Goal: Information Seeking & Learning: Stay updated

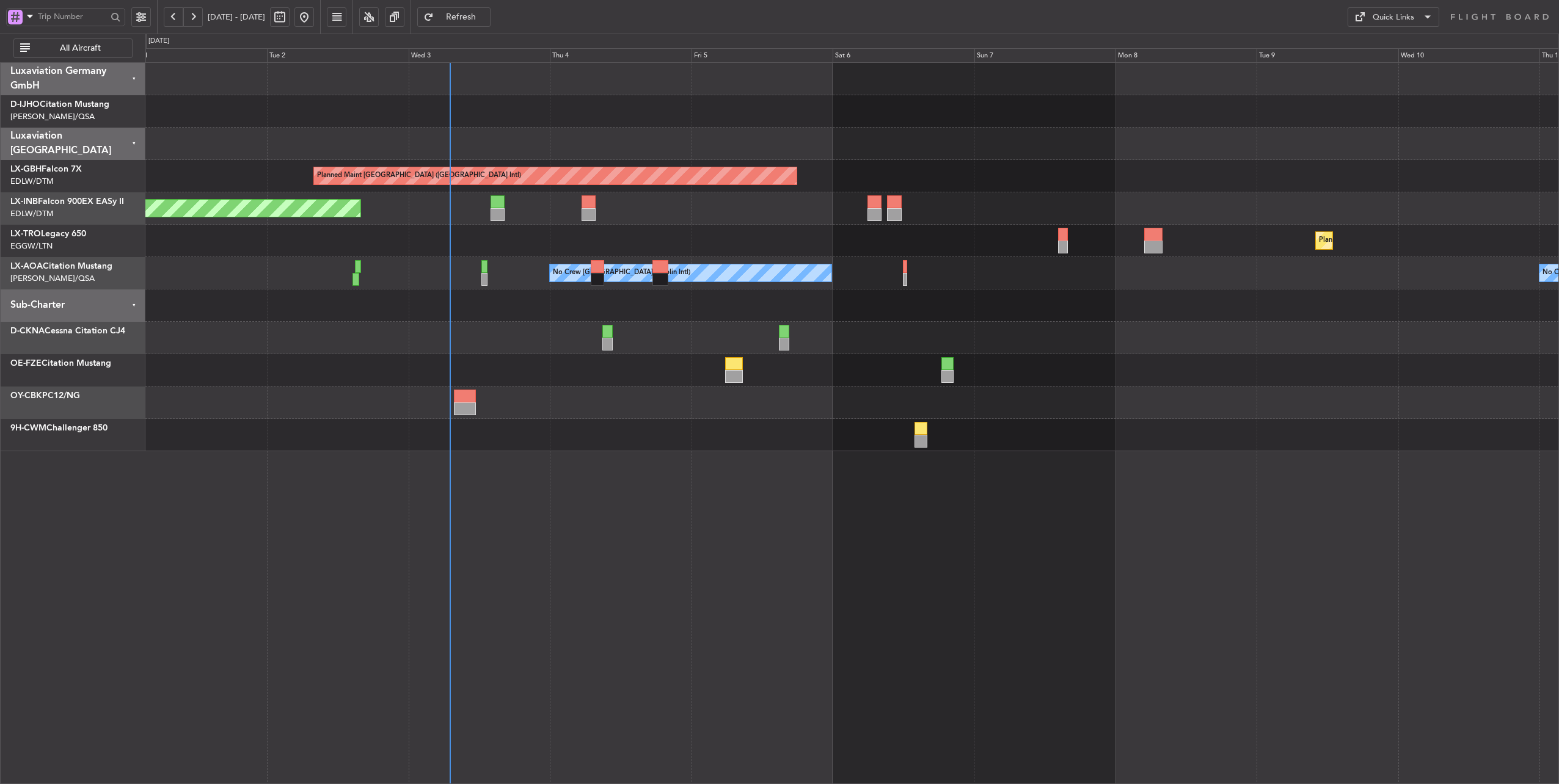
click at [475, 221] on div "Planned Maint [GEOGRAPHIC_DATA] ([GEOGRAPHIC_DATA] Intl) Unplanned Maint [GEOGR…" at bounding box center [852, 257] width 1413 height 388
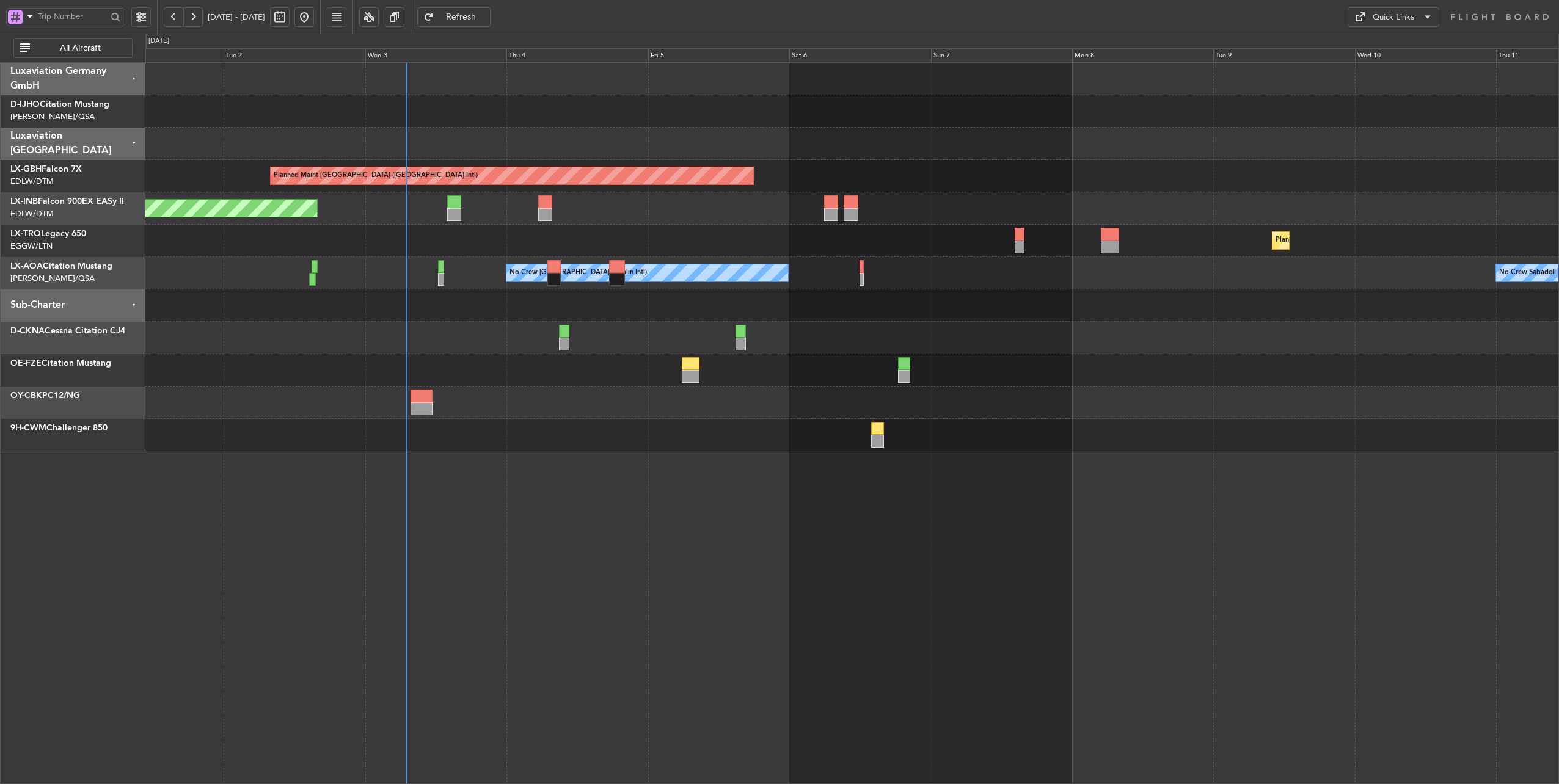
click at [628, 305] on div at bounding box center [852, 306] width 1413 height 32
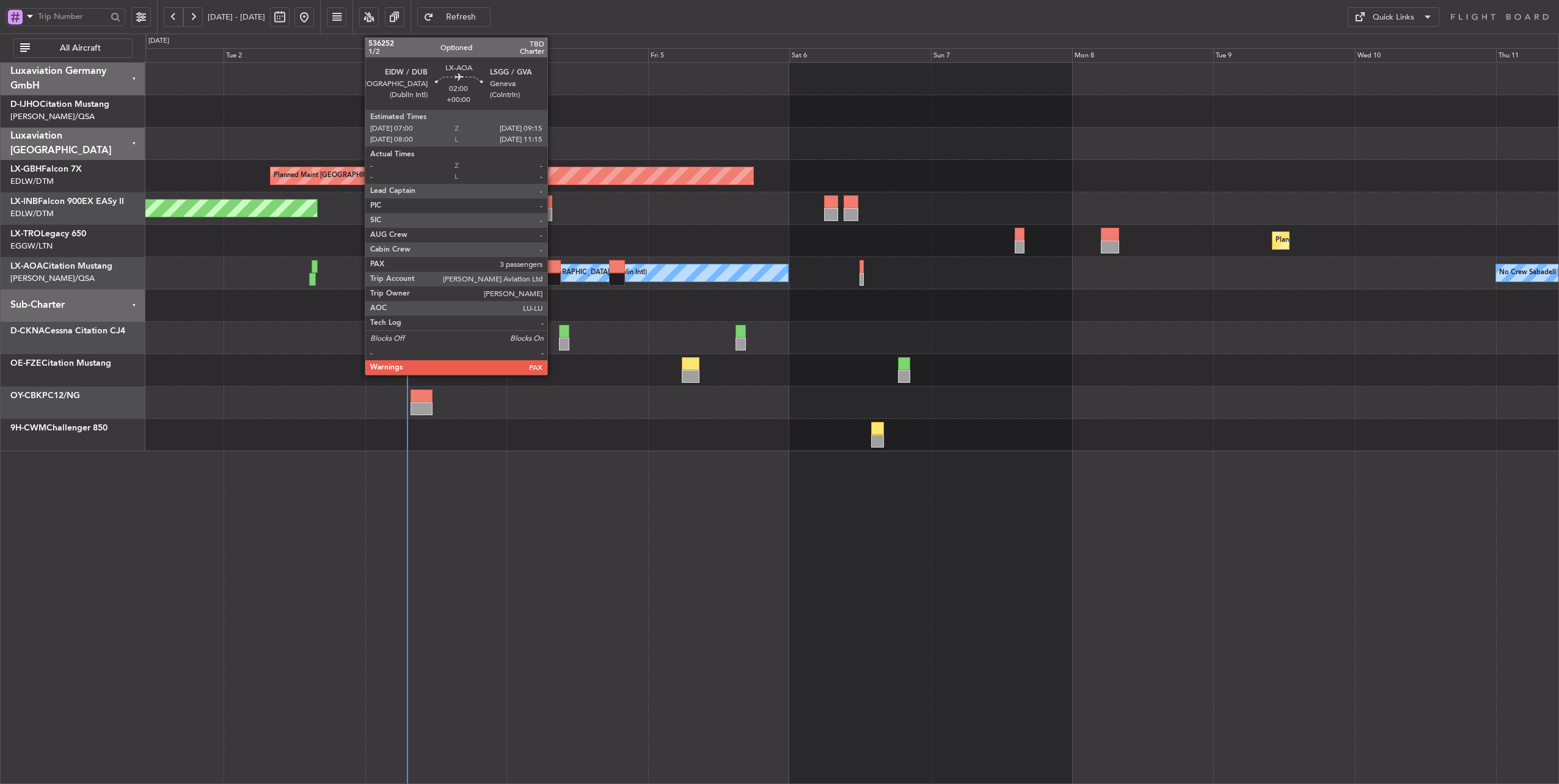
click at [554, 277] on div at bounding box center [554, 280] width 13 height 13
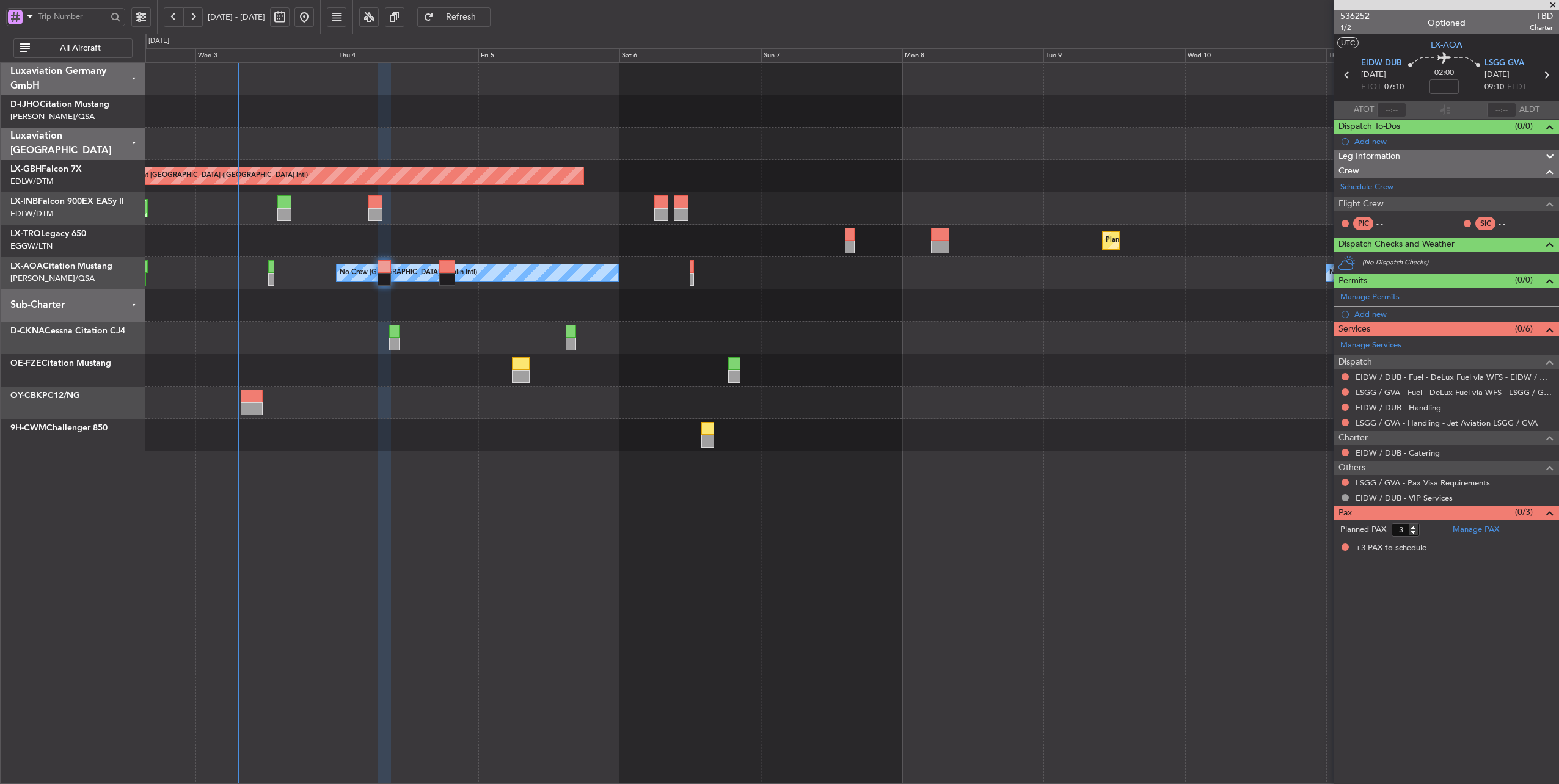
click at [640, 258] on div "Planned Maint [GEOGRAPHIC_DATA] ([GEOGRAPHIC_DATA] Intl) Unplanned Maint [GEOGR…" at bounding box center [852, 257] width 1413 height 388
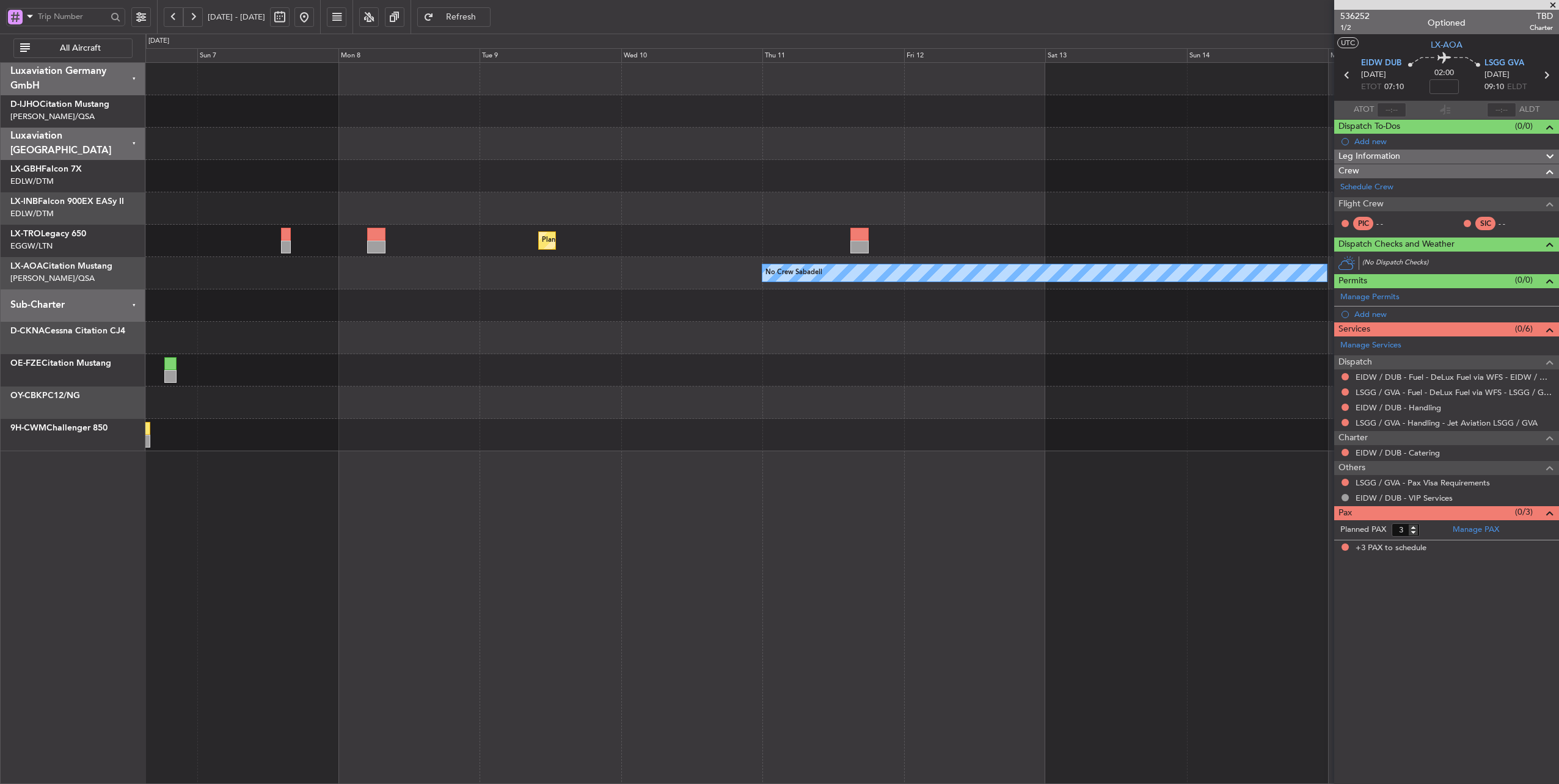
click at [332, 266] on div "No Crew Sabadell No Crew [GEOGRAPHIC_DATA] (Dublin Intl)" at bounding box center [852, 273] width 1413 height 32
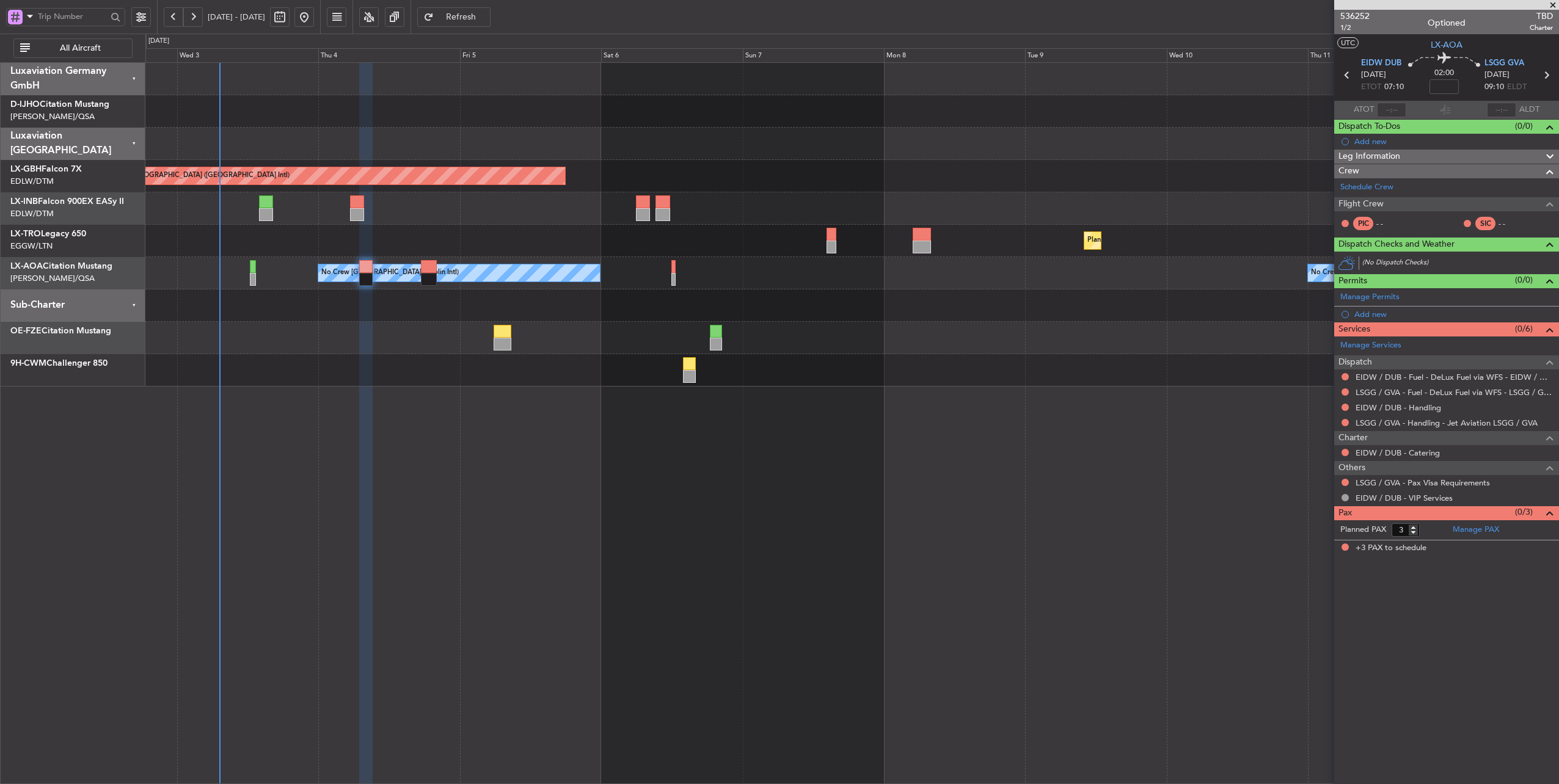
click at [848, 301] on div "Planned Maint [GEOGRAPHIC_DATA] ([GEOGRAPHIC_DATA] Intl) Unplanned Maint [GEOGR…" at bounding box center [852, 225] width 1413 height 323
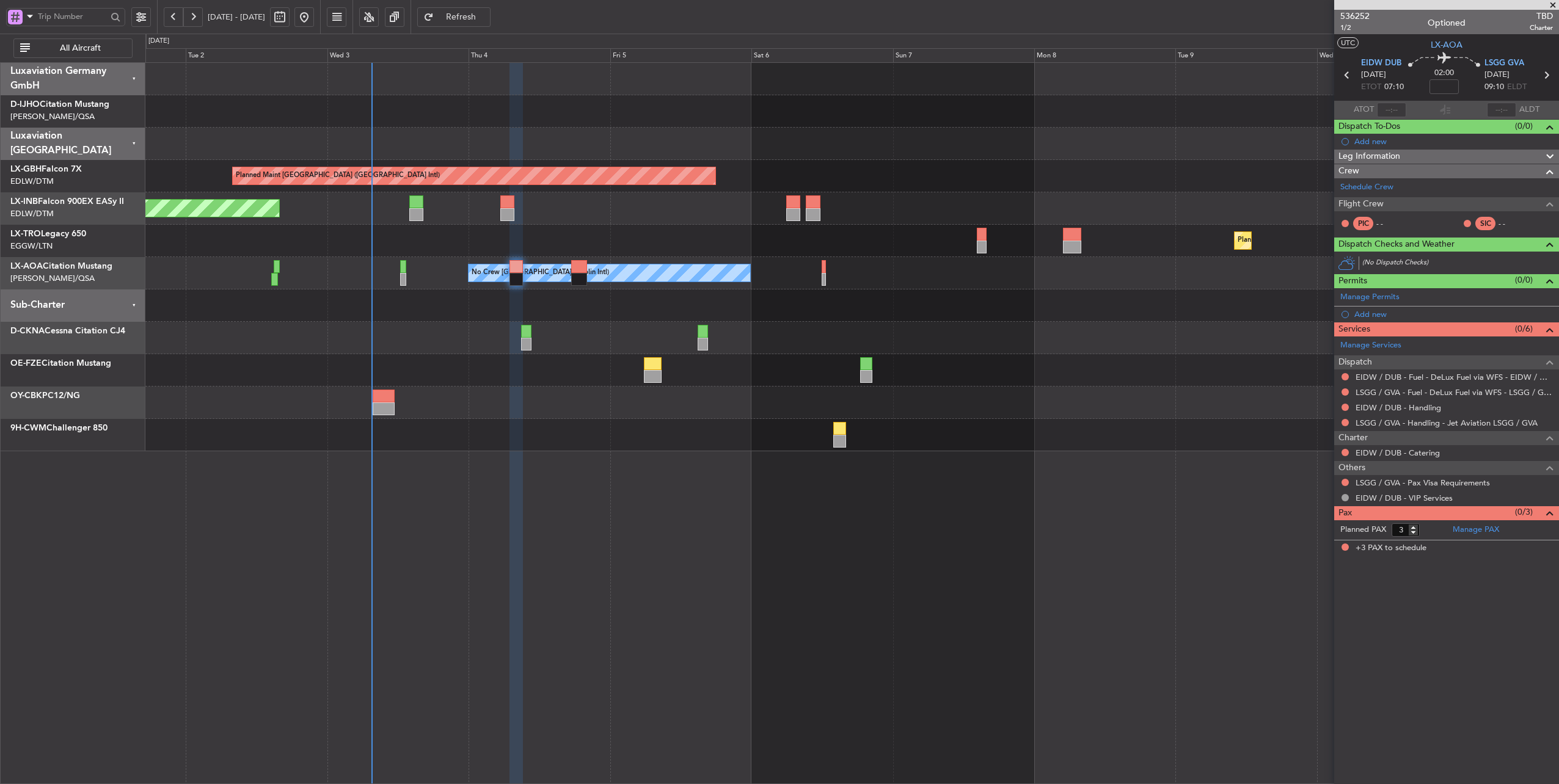
click at [687, 242] on div "Planned Maint [GEOGRAPHIC_DATA] ([GEOGRAPHIC_DATA] Intl) Unplanned Maint [GEOGR…" at bounding box center [852, 257] width 1413 height 388
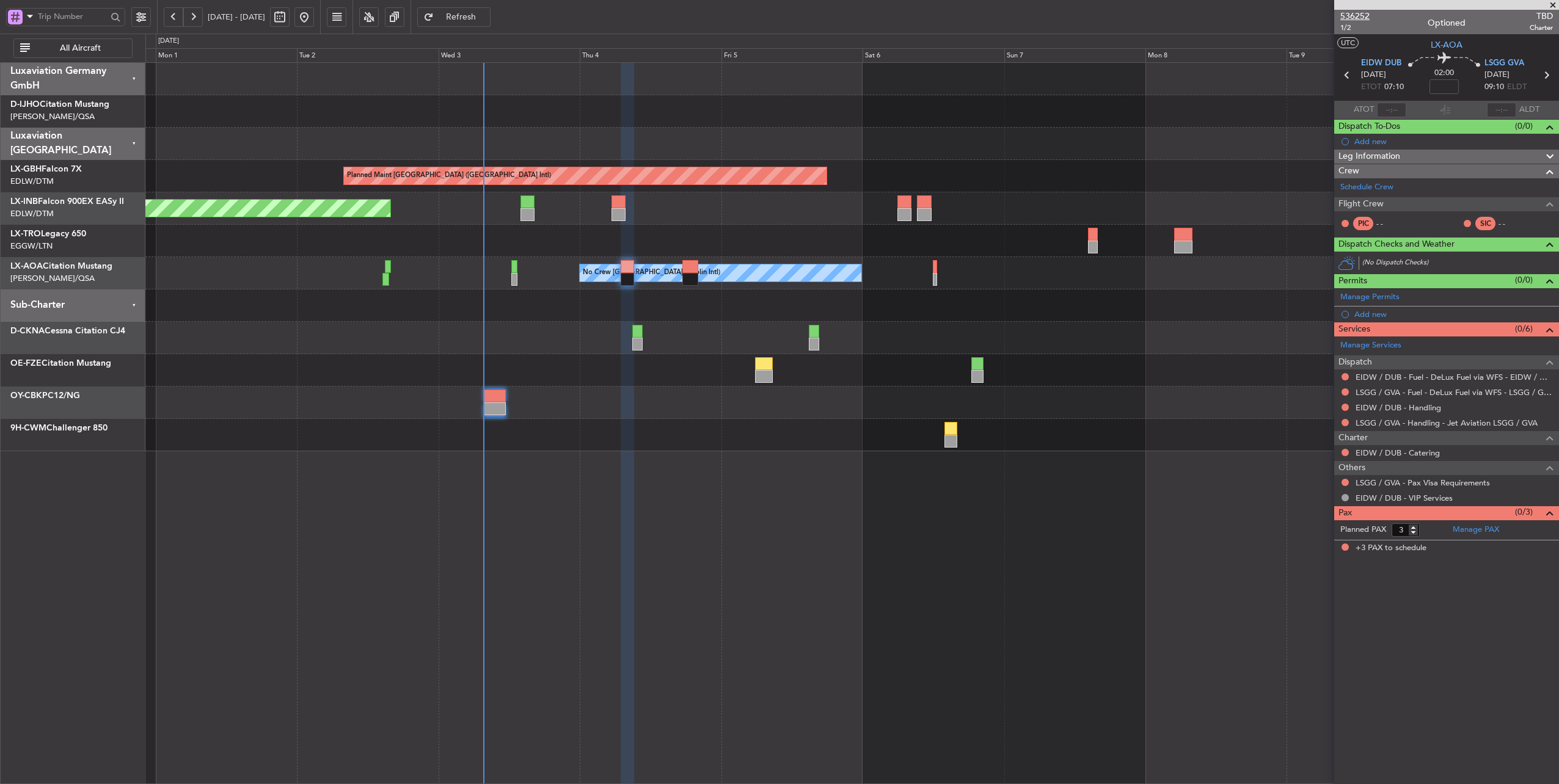
click at [1360, 16] on span "536252" at bounding box center [1356, 16] width 30 height 13
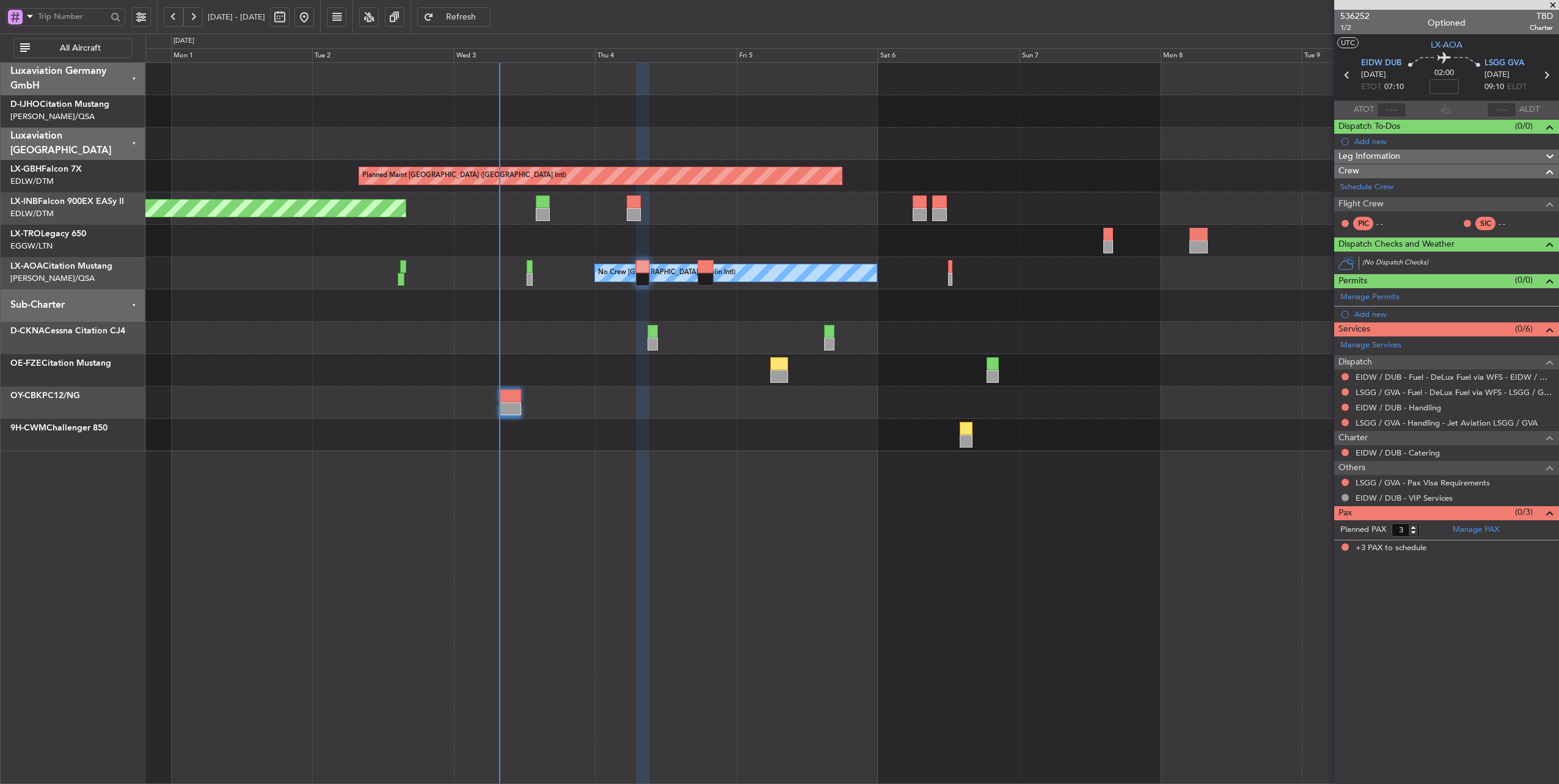
click at [771, 246] on div "Planned Maint Dusseldorf" at bounding box center [852, 241] width 1413 height 32
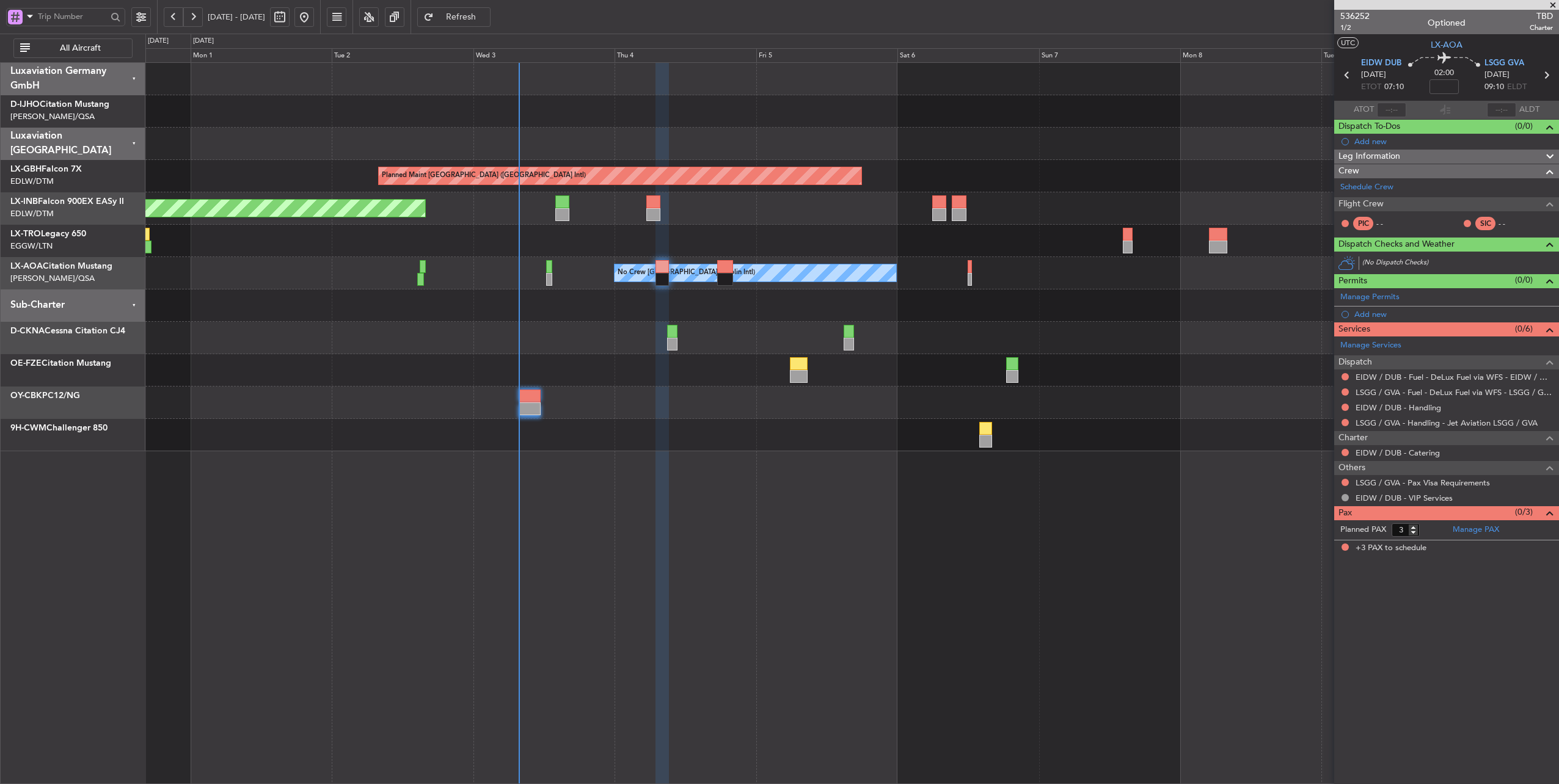
click at [610, 242] on div "Planned Maint Dusseldorf" at bounding box center [852, 241] width 1413 height 32
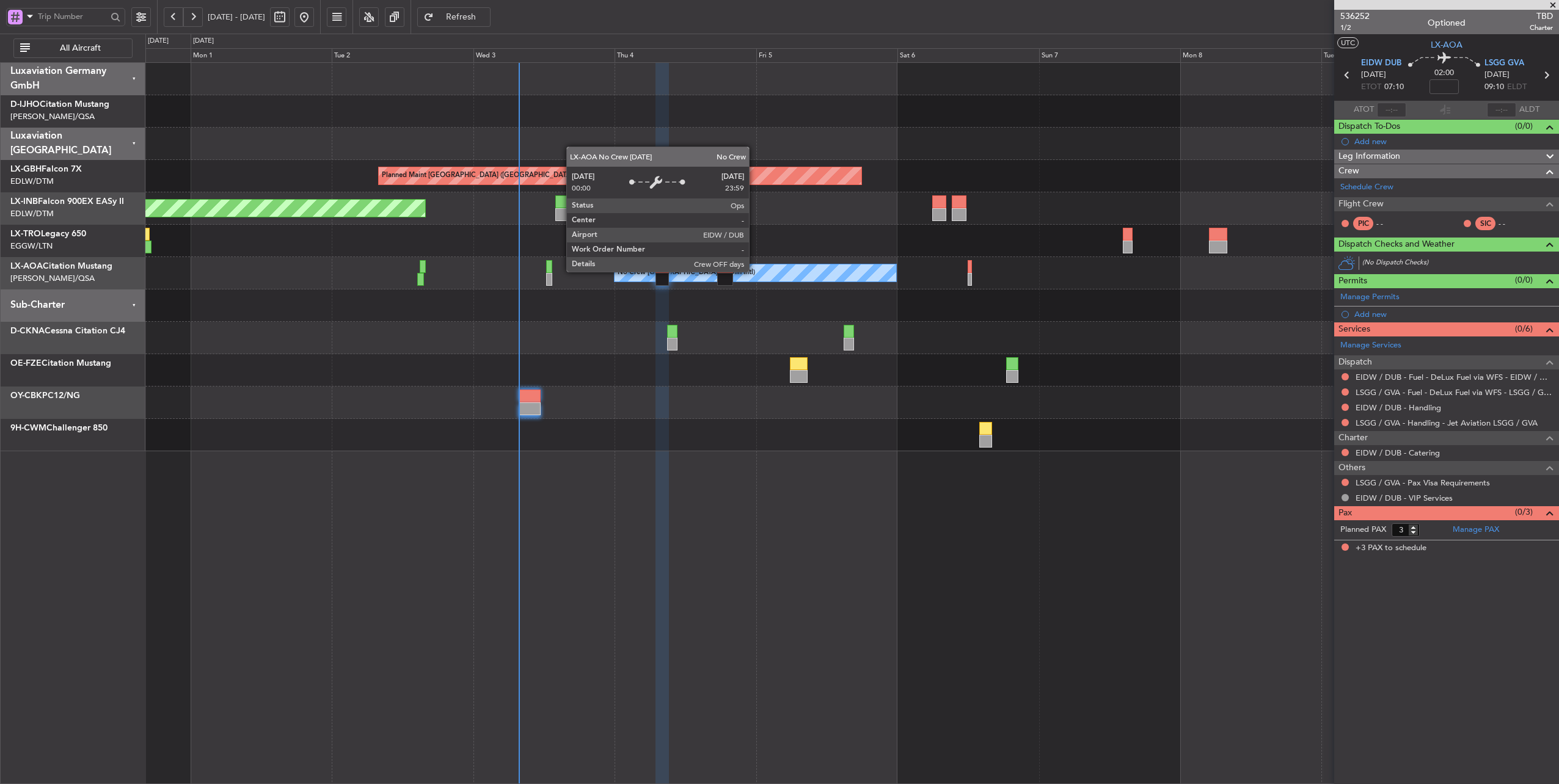
click at [755, 271] on div "No Crew [GEOGRAPHIC_DATA] (Dublin Intl)" at bounding box center [755, 273] width 282 height 17
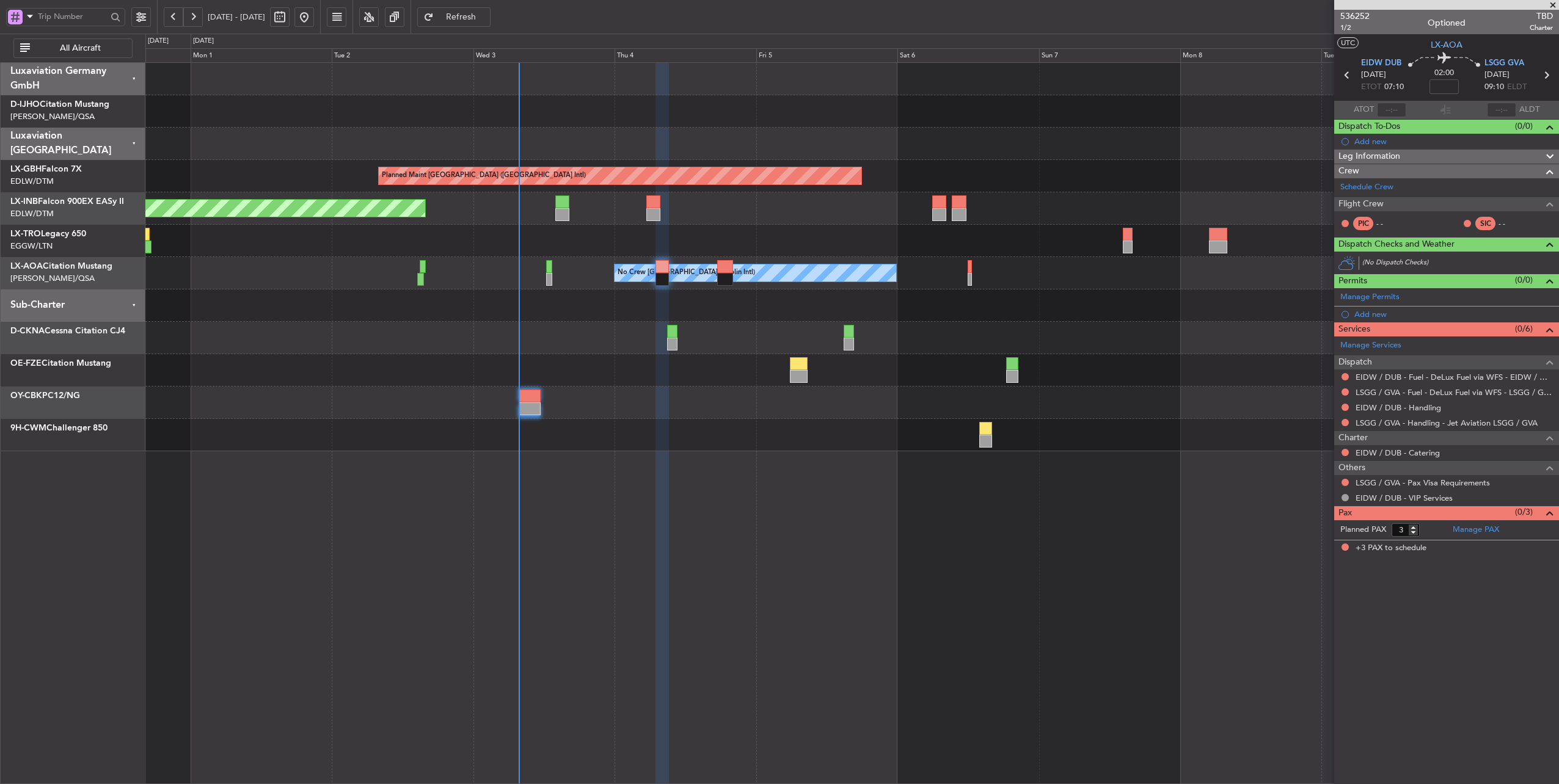
click at [486, 15] on span "Refresh" at bounding box center [461, 17] width 50 height 8
click at [484, 15] on span "Refresh" at bounding box center [461, 17] width 50 height 8
